Goal: Communication & Community: Answer question/provide support

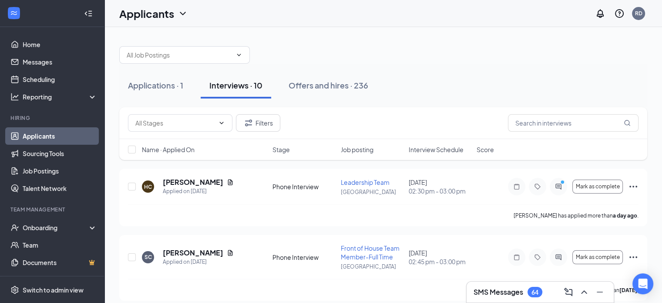
click at [481, 285] on div "SMS Messages 64" at bounding box center [540, 292] width 133 height 14
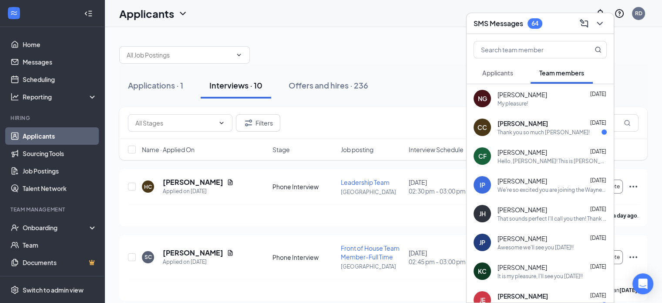
click at [489, 24] on h3 "SMS Messages" at bounding box center [499, 24] width 50 height 10
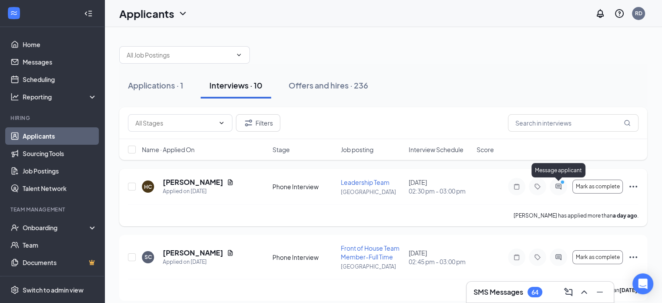
click at [559, 185] on icon "PrimaryDot" at bounding box center [564, 182] width 10 height 7
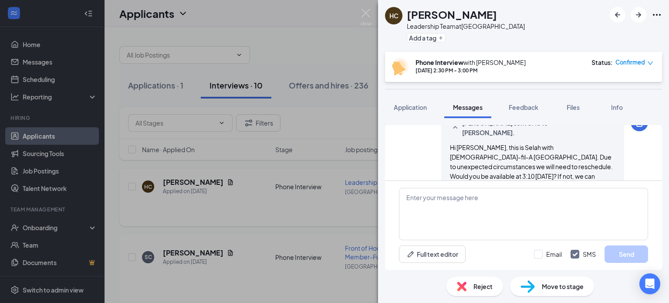
scroll to position [122, 0]
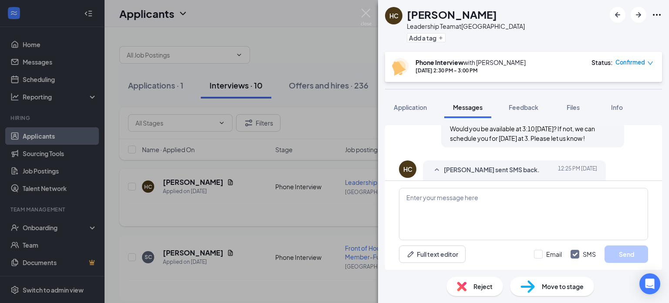
scroll to position [183, 0]
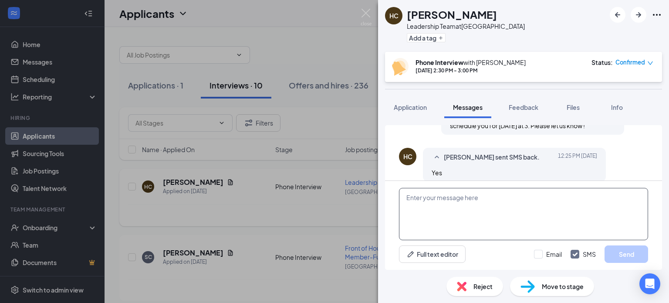
click at [449, 200] on textarea at bounding box center [523, 214] width 249 height 52
type textarea "Great! Someone will call you at 310pm [DATE]:)"
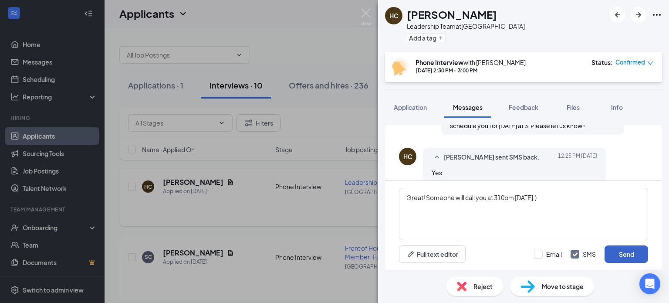
click at [626, 256] on button "Send" at bounding box center [626, 253] width 44 height 17
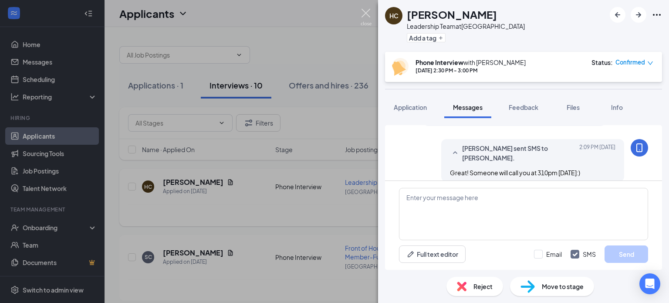
click at [366, 12] on img at bounding box center [366, 17] width 11 height 17
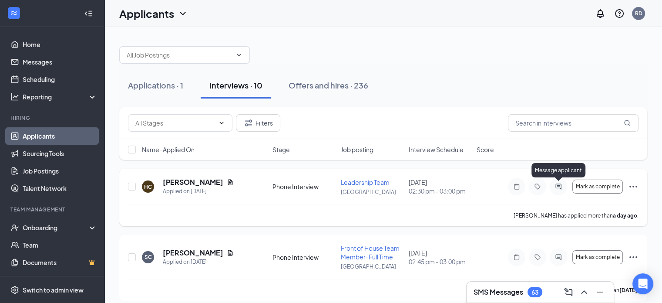
click at [561, 186] on icon "ActiveChat" at bounding box center [559, 186] width 10 height 7
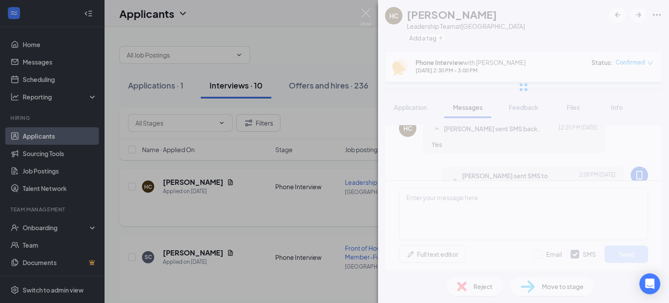
scroll to position [239, 0]
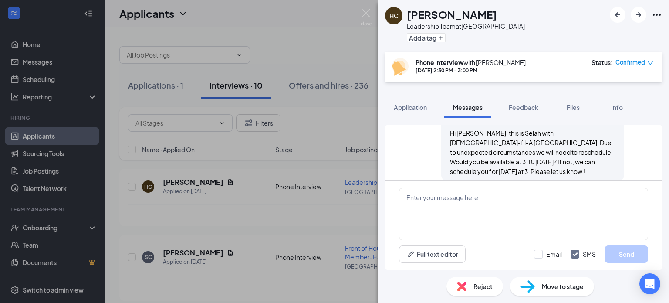
scroll to position [239, 0]
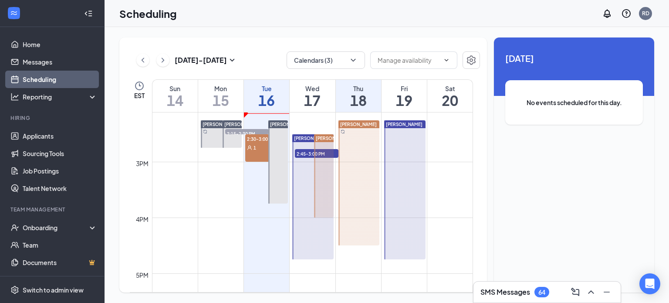
scroll to position [787, 0]
click at [269, 93] on h1 "16" at bounding box center [266, 100] width 45 height 15
